Goal: Task Accomplishment & Management: Manage account settings

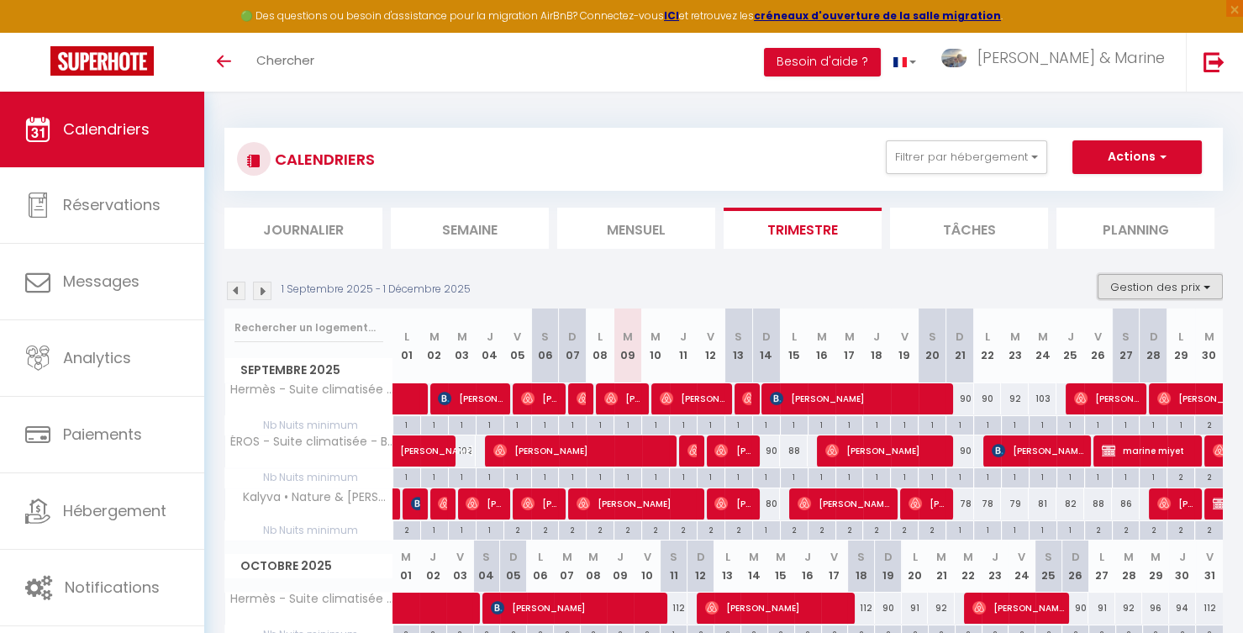
click at [1174, 284] on button "Gestion des prix" at bounding box center [1160, 286] width 125 height 25
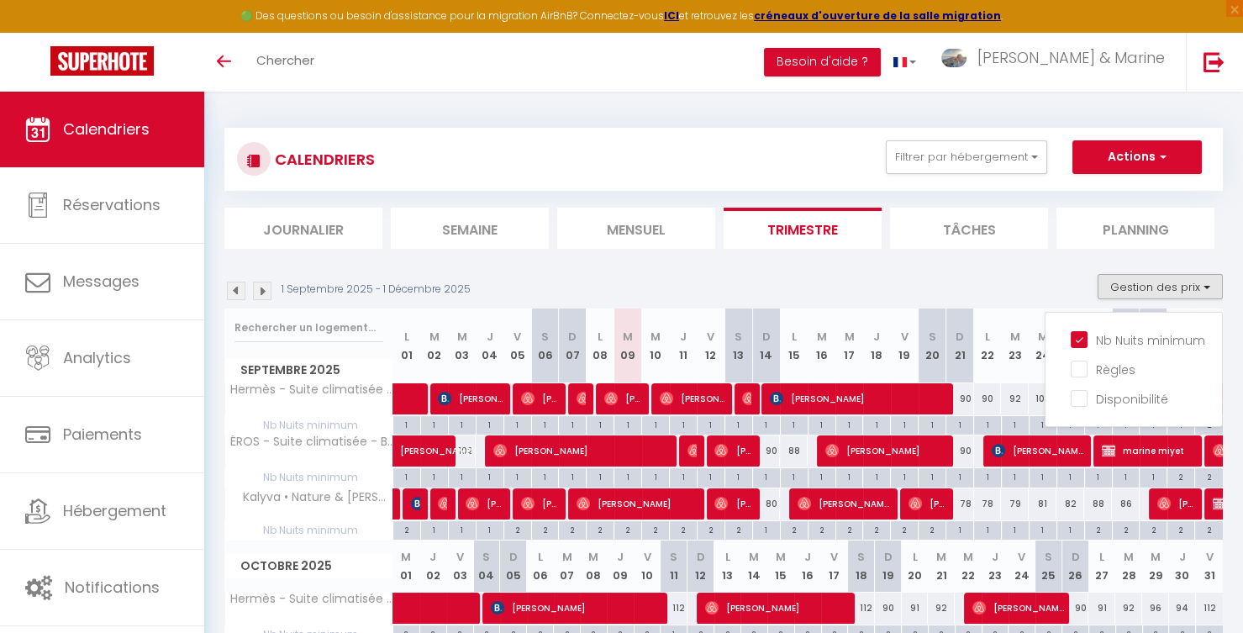
click at [1034, 265] on section "1 Septembre 2025 - 1 Décembre 2025 Gestion des prix Nb Nuits minimum Règles Dis…" at bounding box center [723, 632] width 998 height 750
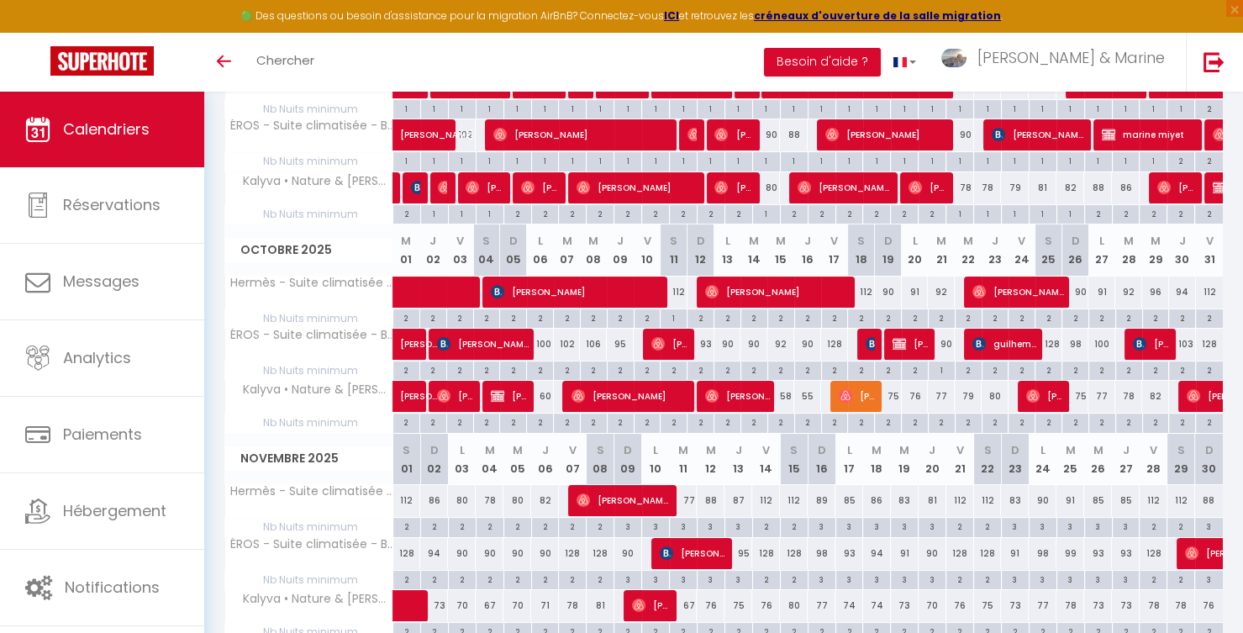
scroll to position [321, 0]
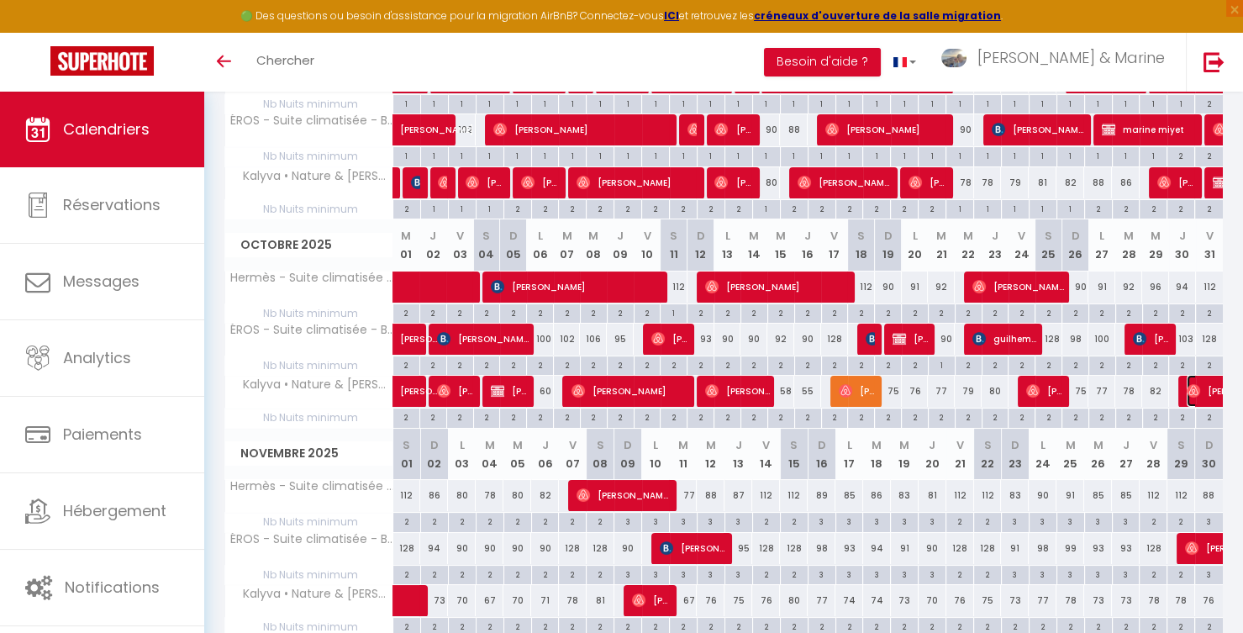
click at [1190, 384] on img at bounding box center [1193, 390] width 13 height 13
select select "OK"
select select "1"
select select "0"
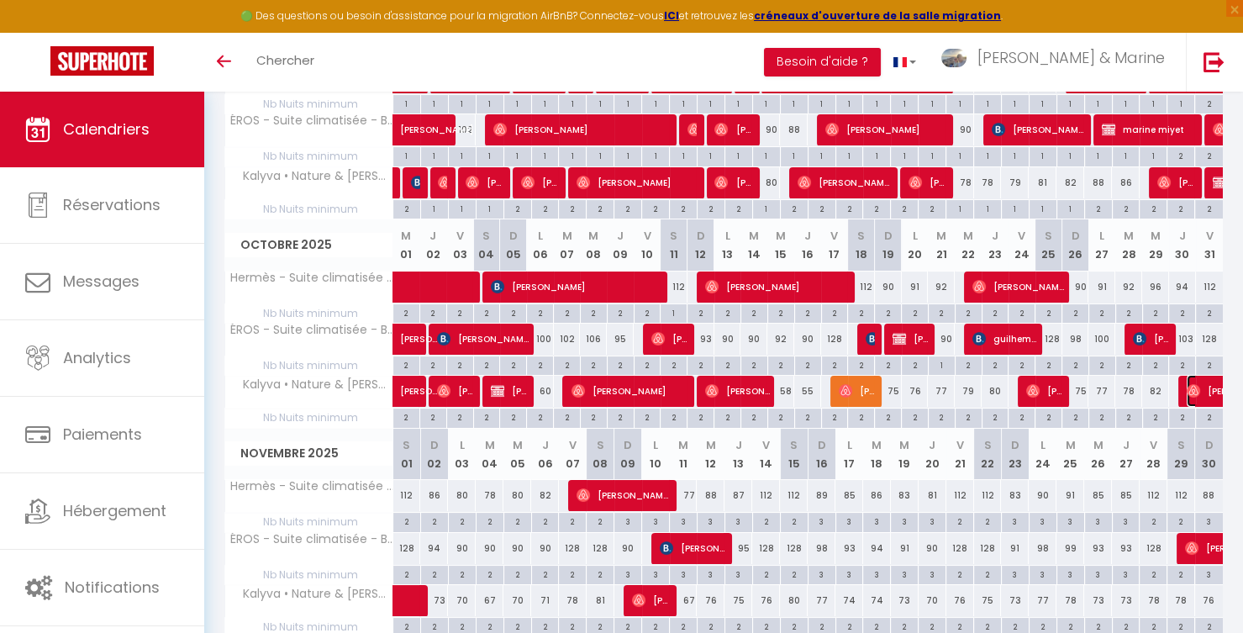
select select "1"
select select
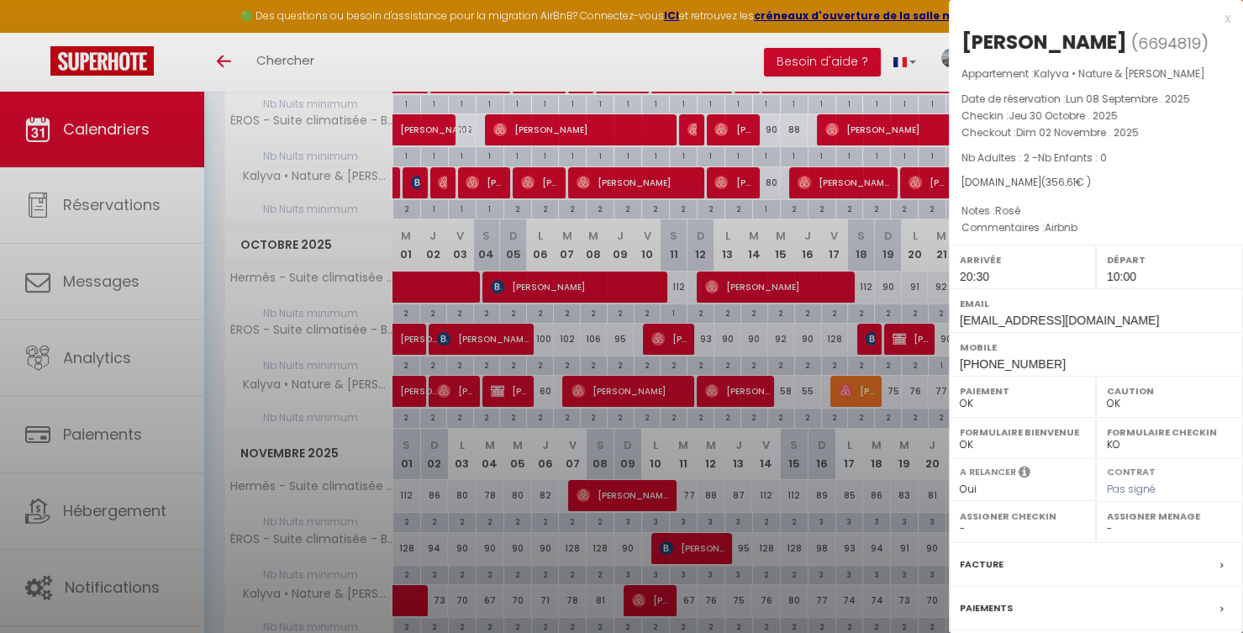
select select "33758"
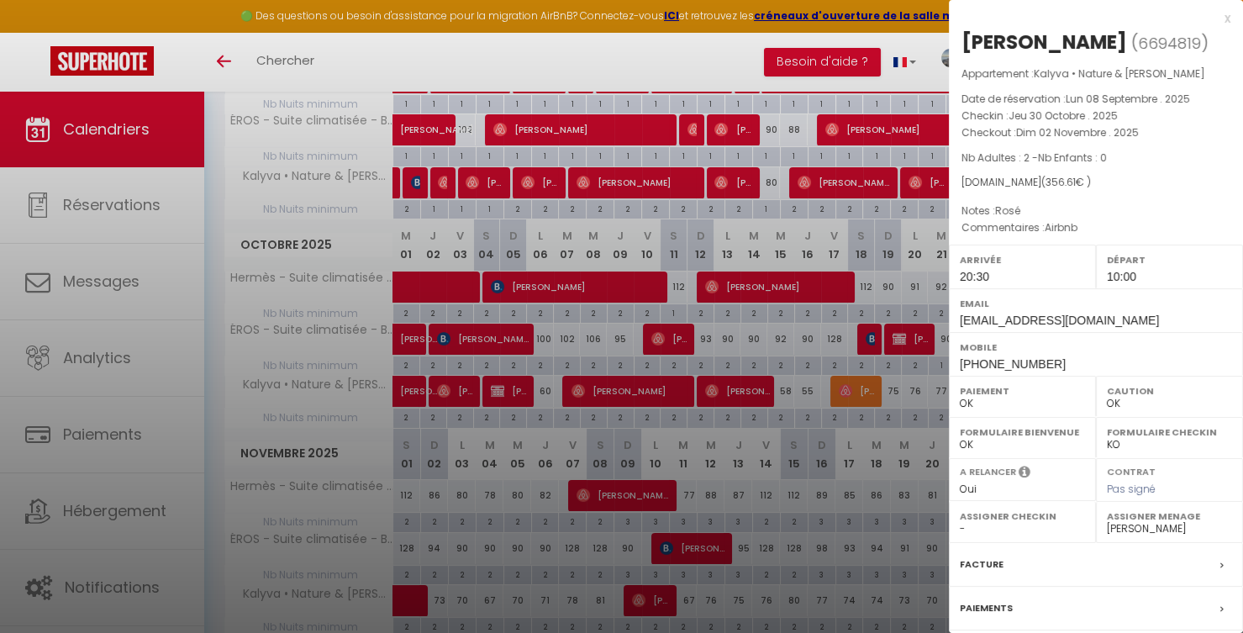
click at [724, 64] on div at bounding box center [621, 316] width 1243 height 633
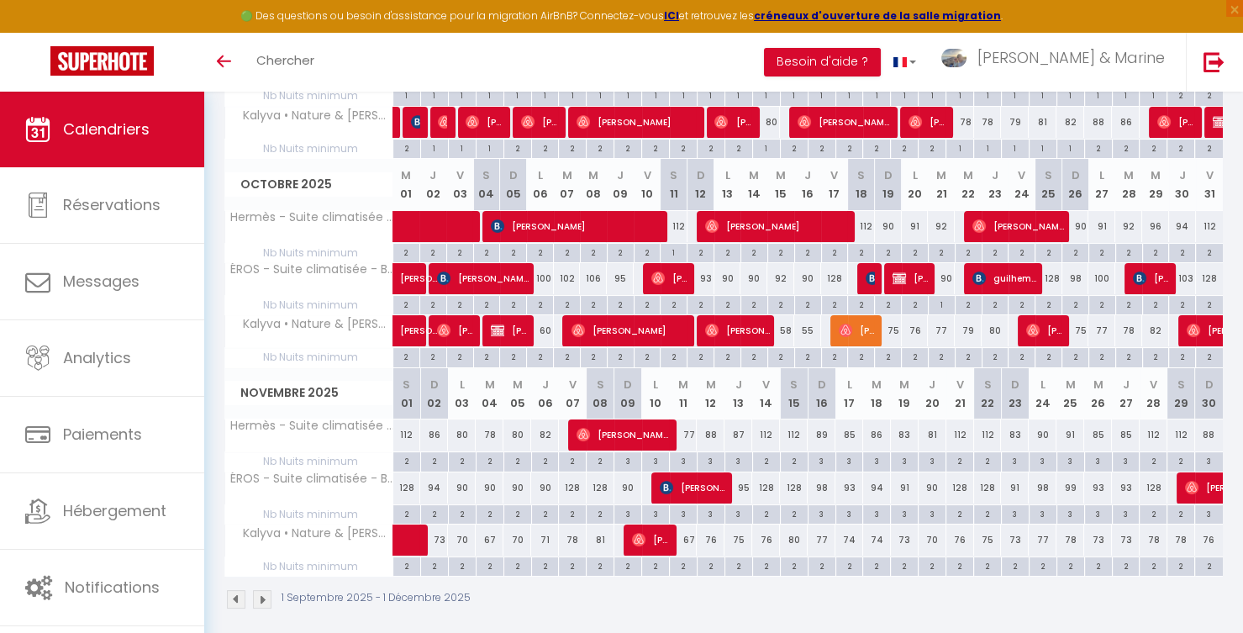
scroll to position [385, 0]
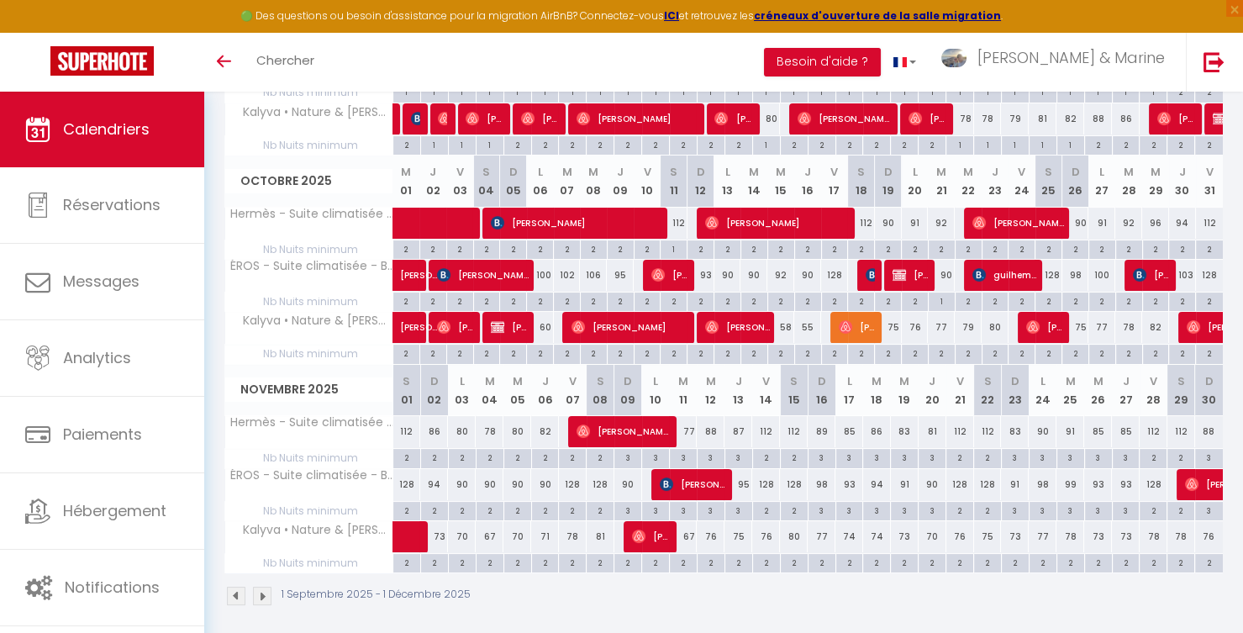
click at [269, 587] on img at bounding box center [262, 596] width 18 height 18
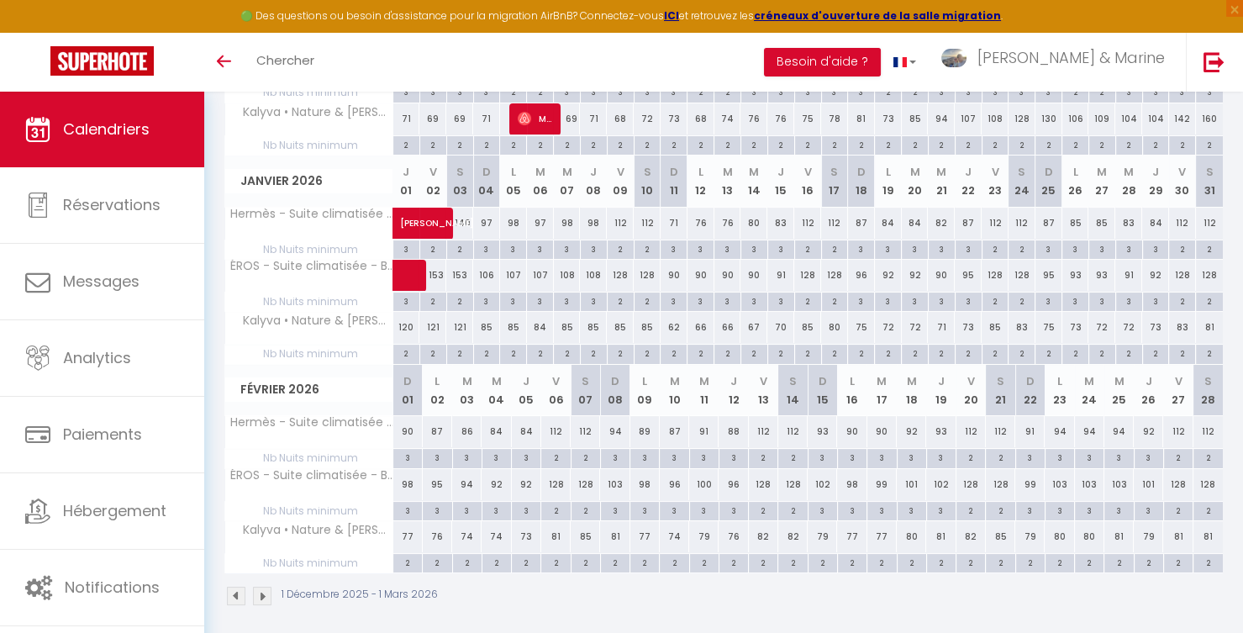
click at [261, 591] on img at bounding box center [262, 596] width 18 height 18
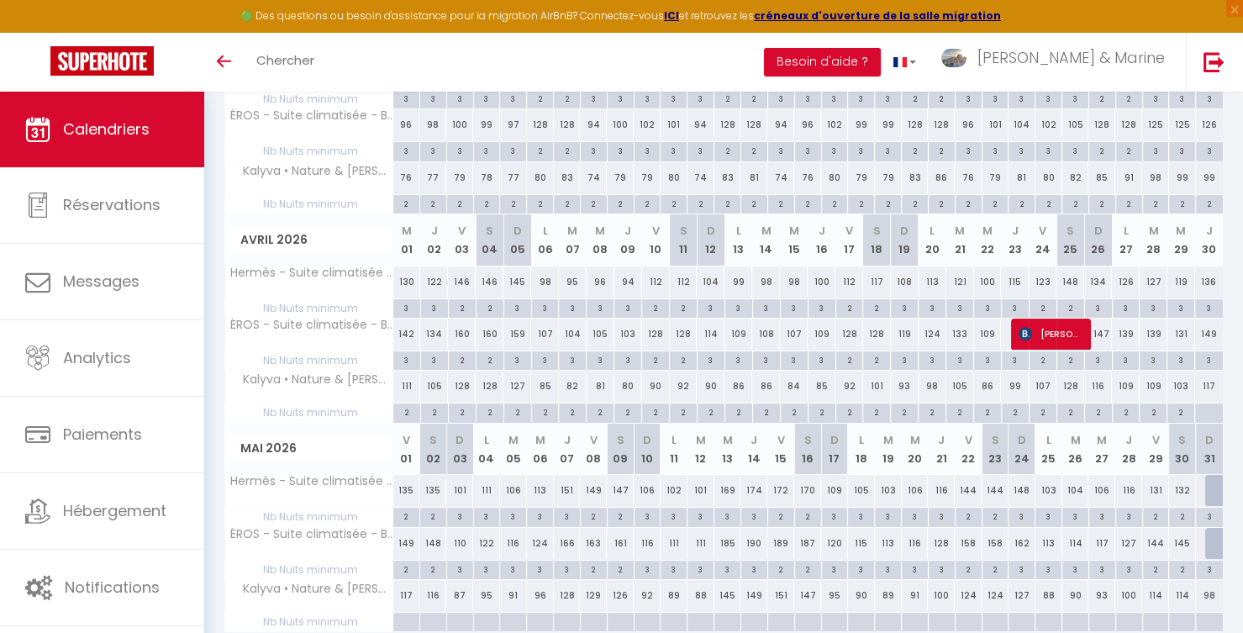
scroll to position [309, 0]
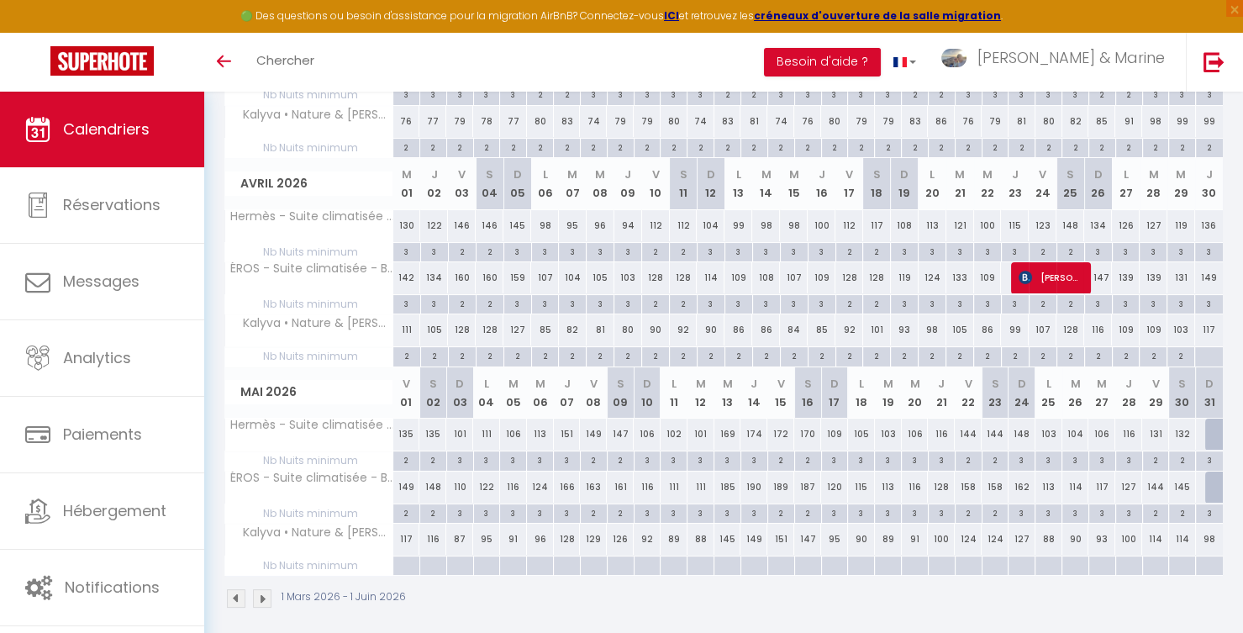
click at [264, 592] on img at bounding box center [262, 598] width 18 height 18
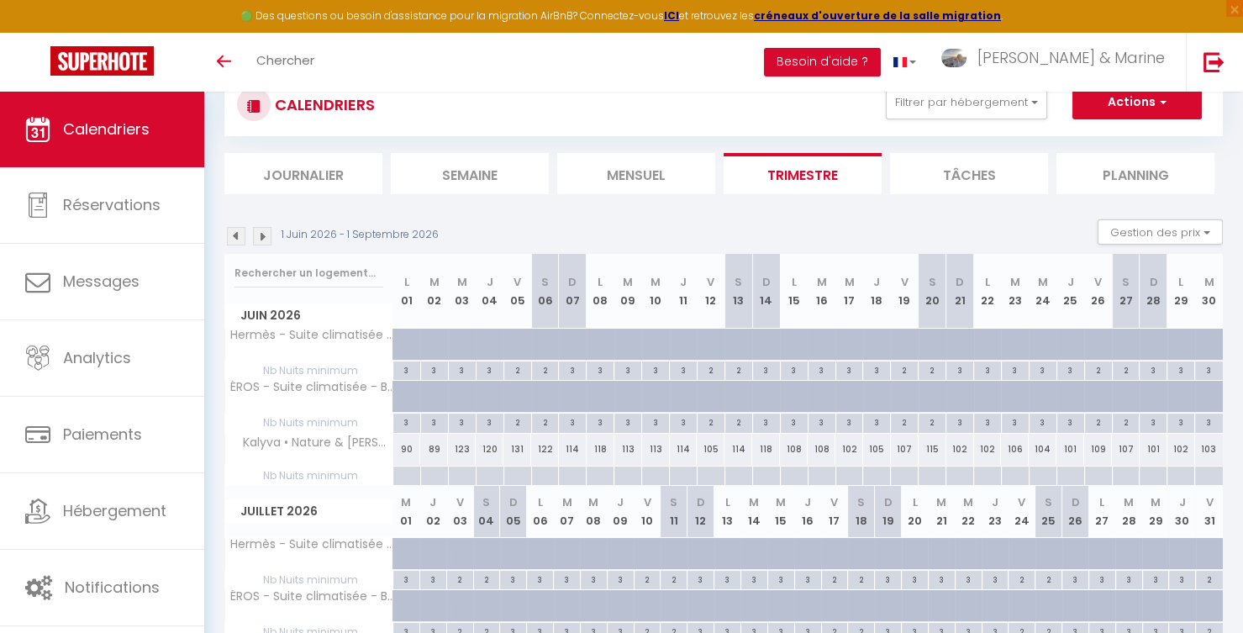
scroll to position [0, 0]
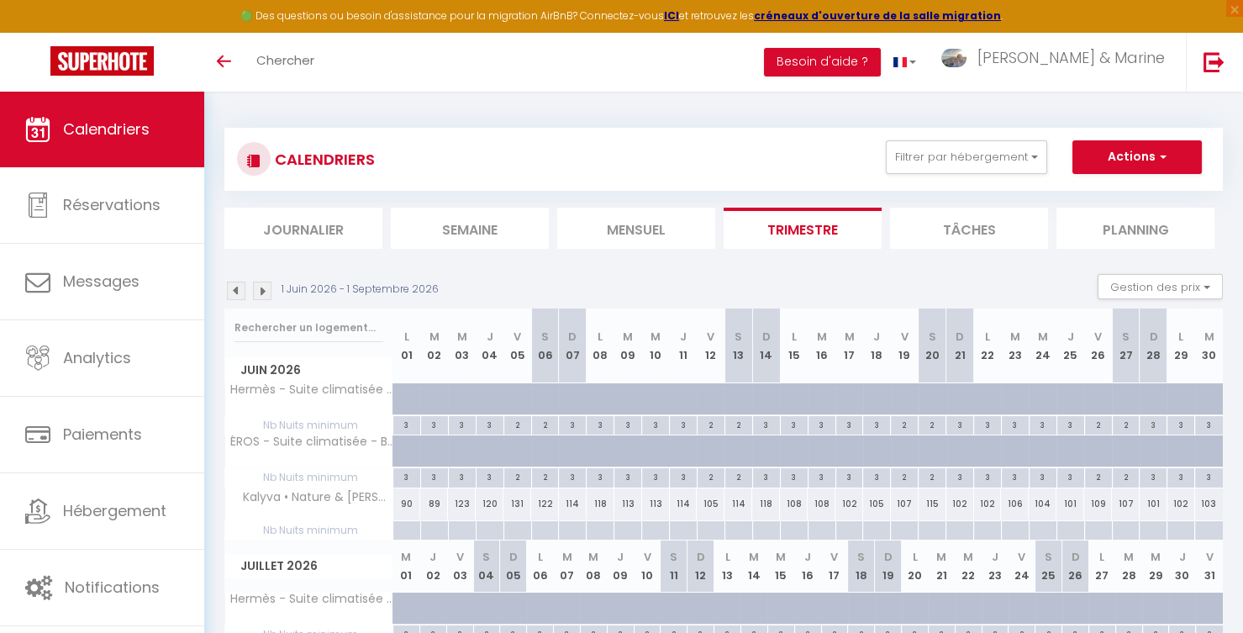
click at [112, 136] on span "Calendriers" at bounding box center [106, 128] width 87 height 21
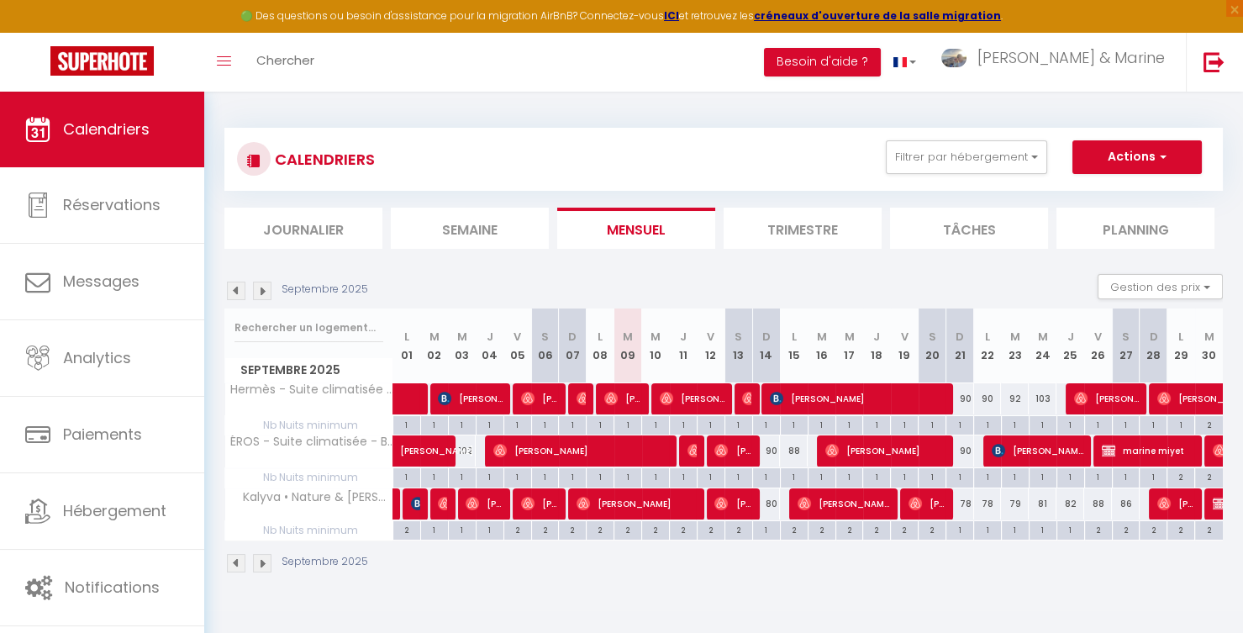
click at [829, 215] on li "Trimestre" at bounding box center [803, 228] width 158 height 41
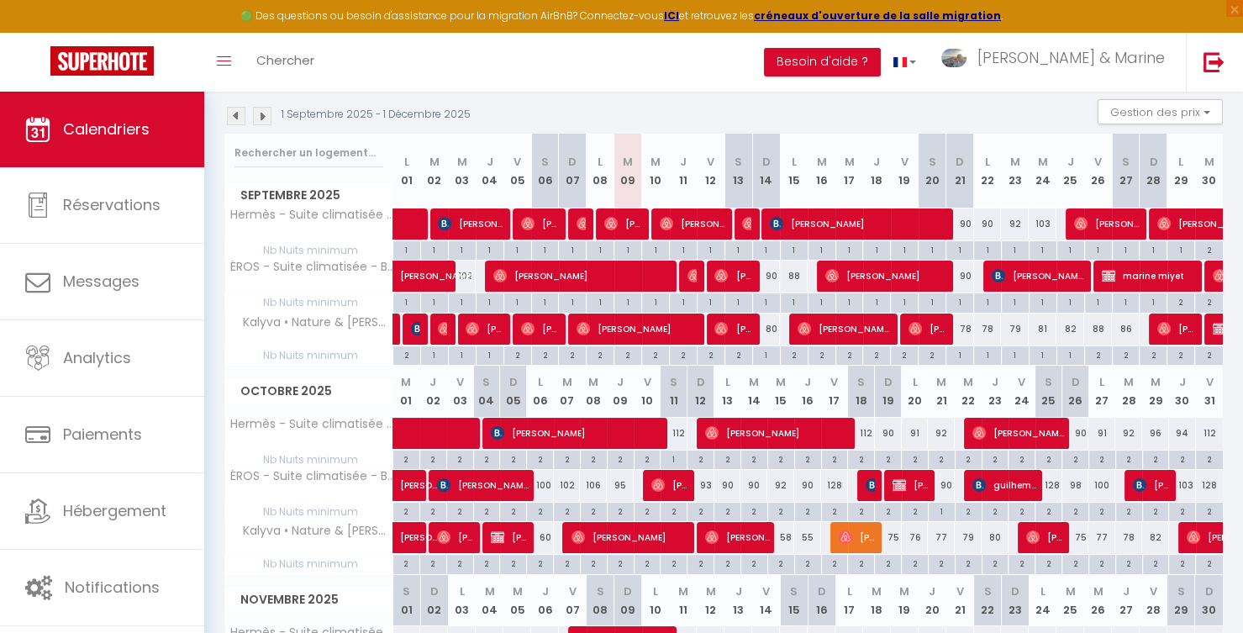
scroll to position [176, 0]
